Goal: Register for event/course

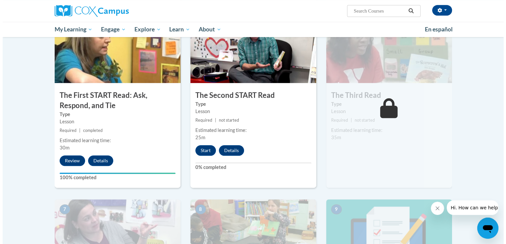
scroll to position [345, 0]
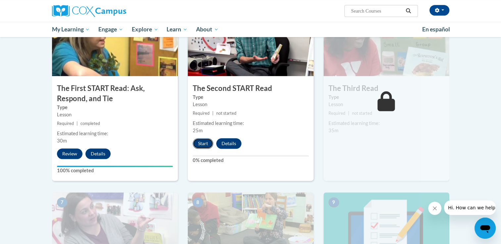
click at [208, 145] on button "Start" at bounding box center [203, 143] width 21 height 11
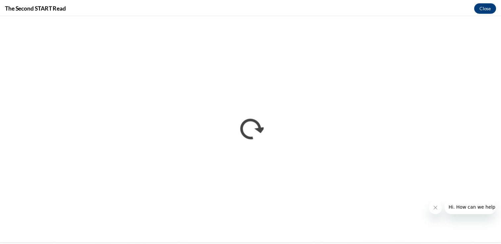
scroll to position [0, 0]
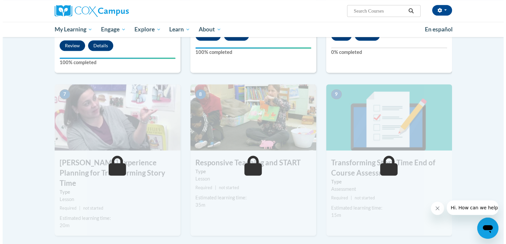
scroll to position [452, 0]
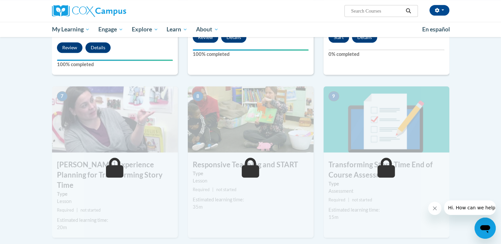
click at [341, 41] on button "Start" at bounding box center [338, 37] width 21 height 11
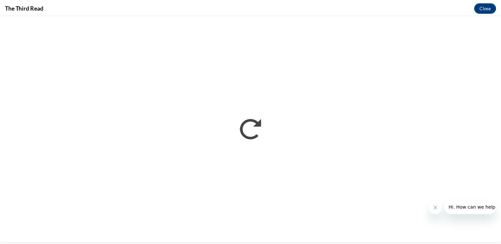
scroll to position [0, 0]
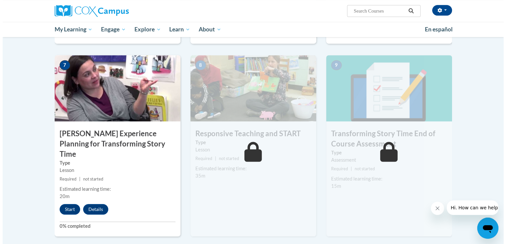
scroll to position [484, 0]
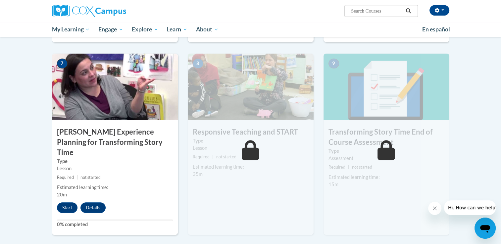
click at [59, 203] on div "Start Details Feedback" at bounding box center [83, 208] width 62 height 11
click at [67, 203] on button "Start" at bounding box center [67, 208] width 21 height 11
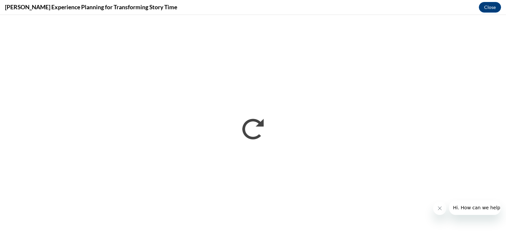
scroll to position [0, 0]
